Goal: Task Accomplishment & Management: Use online tool/utility

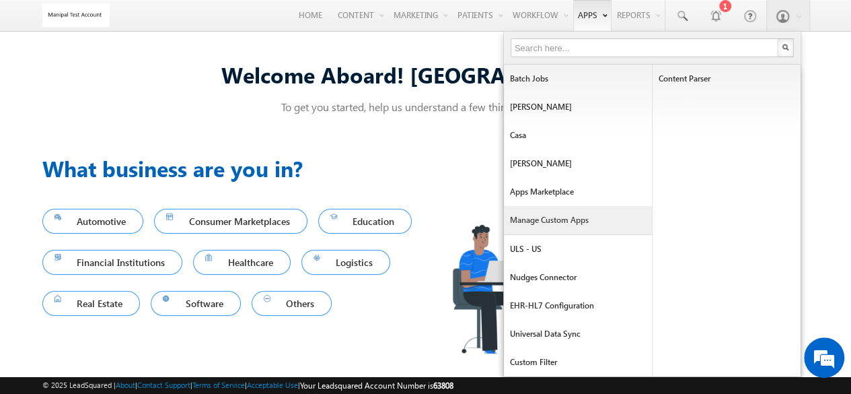
click at [580, 219] on link "Manage Custom Apps" at bounding box center [578, 220] width 148 height 28
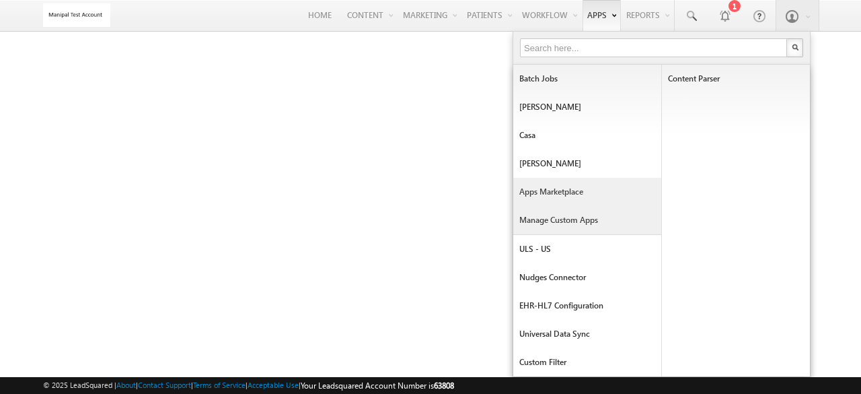
click at [549, 183] on link "Apps Marketplace" at bounding box center [588, 192] width 148 height 28
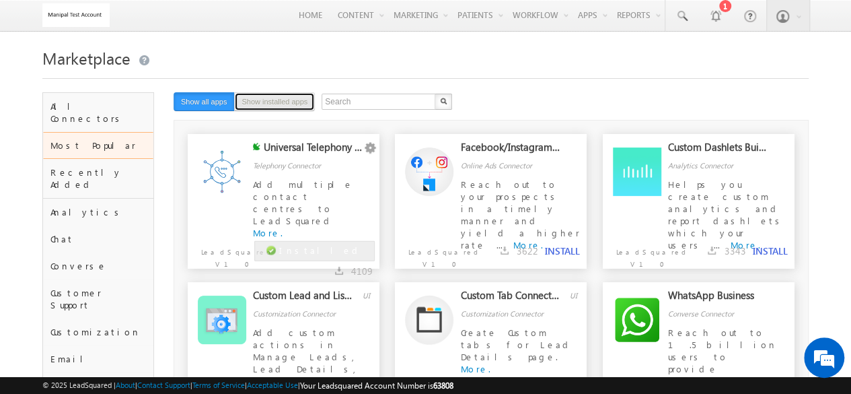
click at [281, 103] on button "Show installed apps" at bounding box center [274, 101] width 81 height 19
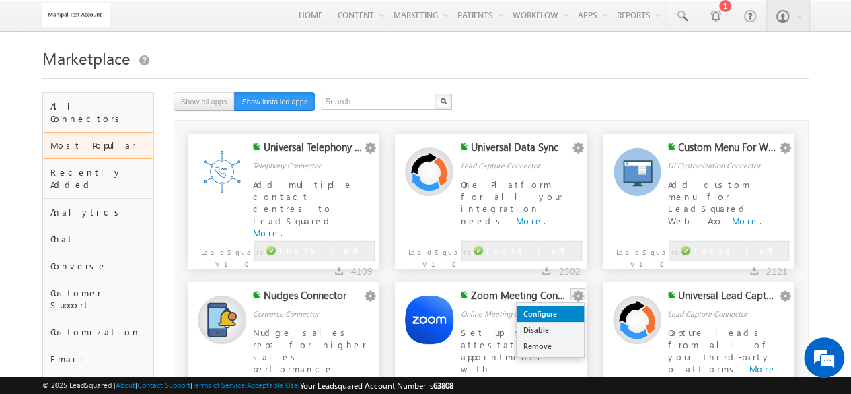
click at [559, 316] on link "Configure" at bounding box center [550, 314] width 67 height 16
